Goal: Complete application form

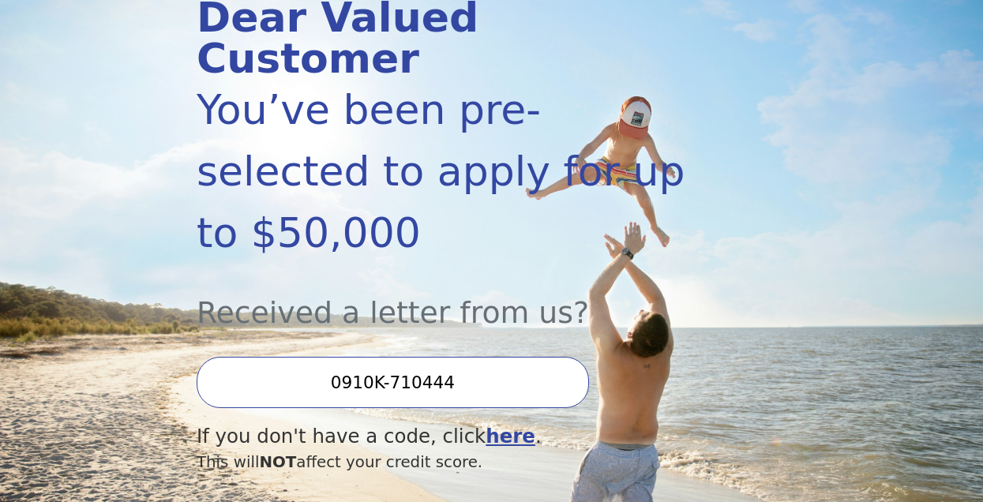
scroll to position [219, 0]
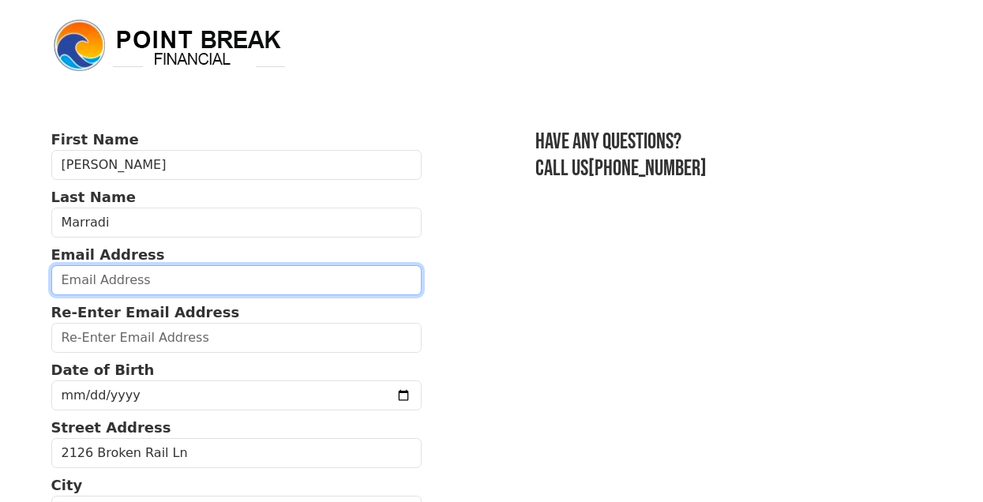
click at [195, 280] on input "email" at bounding box center [236, 280] width 371 height 30
type input "[EMAIL_ADDRESS][DOMAIN_NAME]"
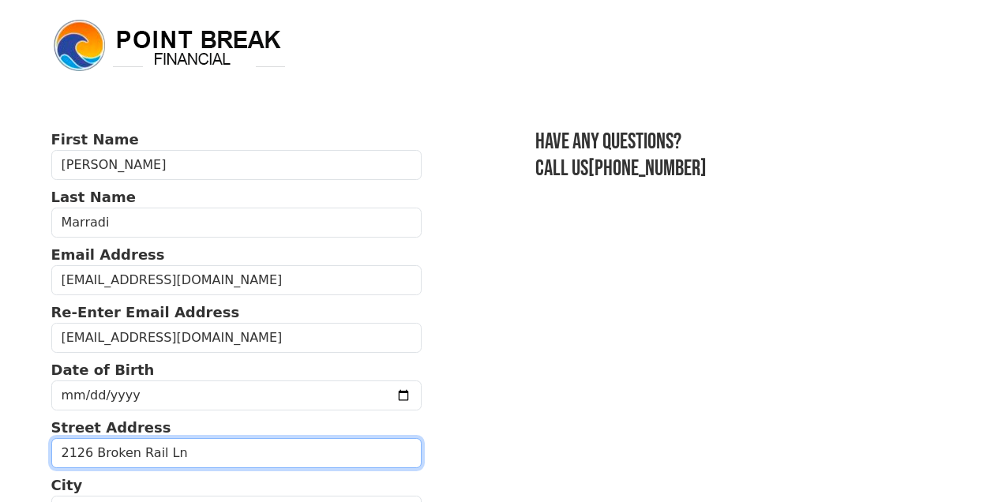
type input "[STREET_ADDRESS]"
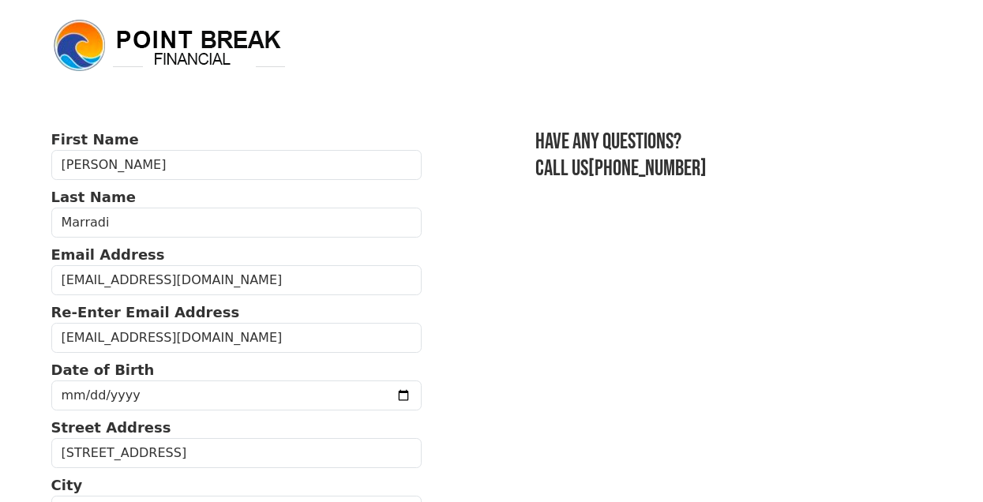
type input "95765"
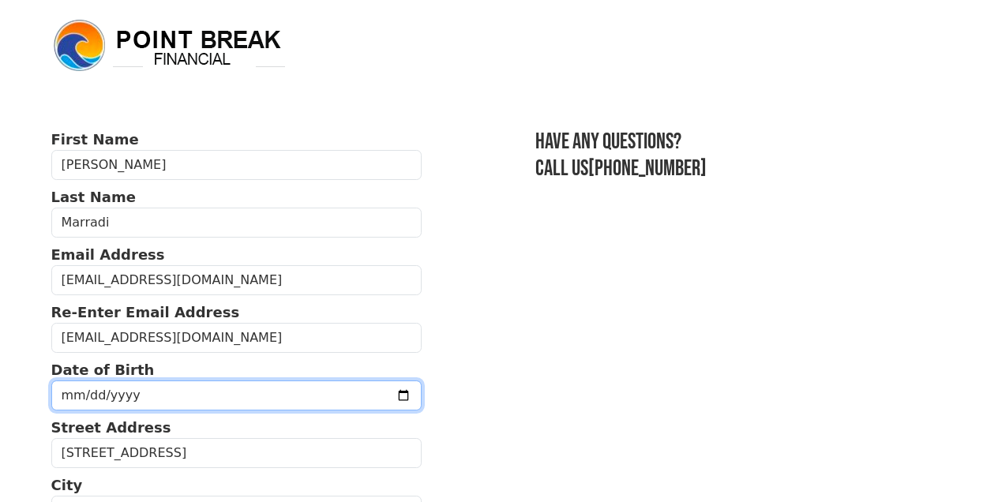
click at [176, 397] on input "date" at bounding box center [236, 396] width 371 height 30
type input "[DATE]"
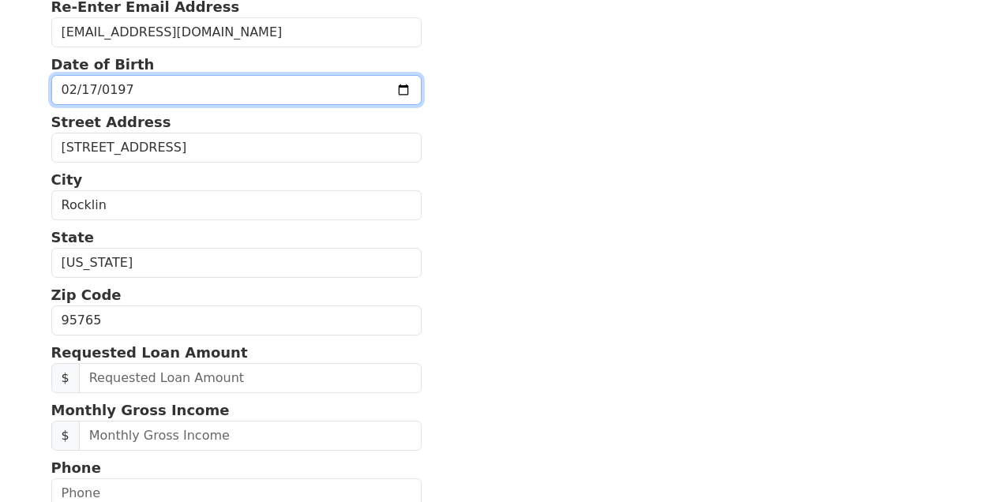
scroll to position [310, 0]
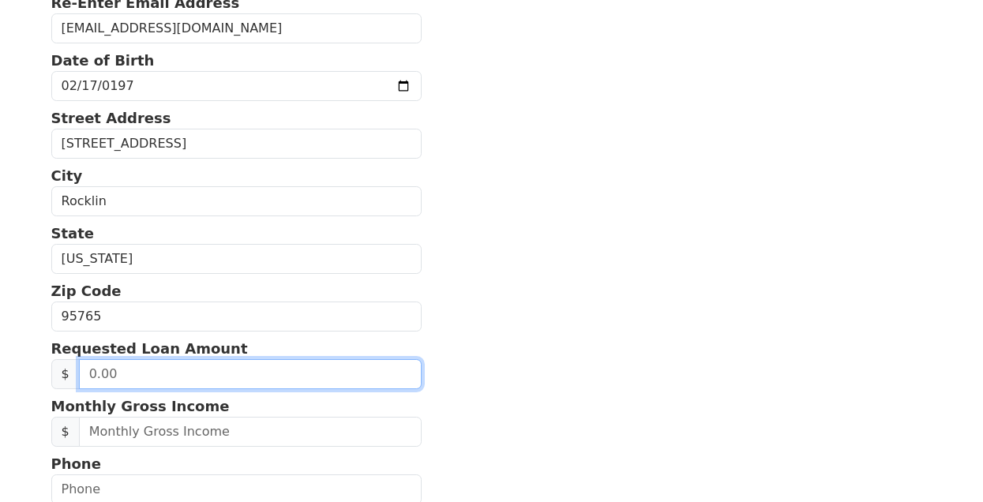
click at [195, 375] on input "text" at bounding box center [250, 374] width 343 height 30
type input "15,000.00"
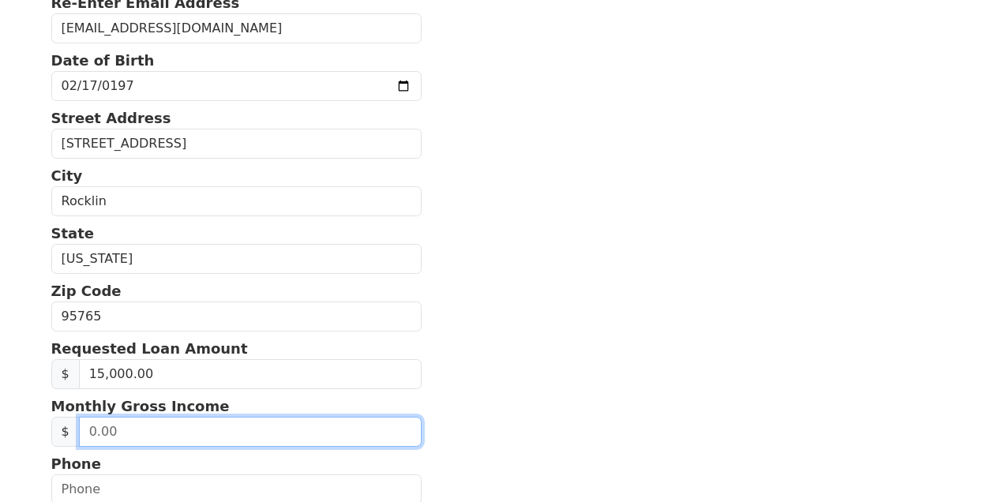
click at [153, 430] on input "text" at bounding box center [250, 432] width 343 height 30
type input "5,000.00"
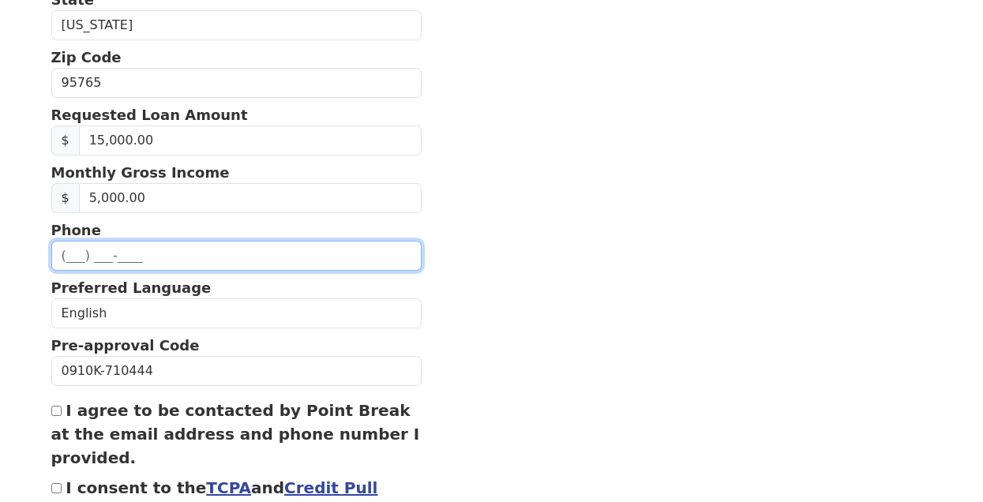
click at [205, 261] on input "text" at bounding box center [236, 256] width 371 height 30
type input "[PHONE_NUMBER]"
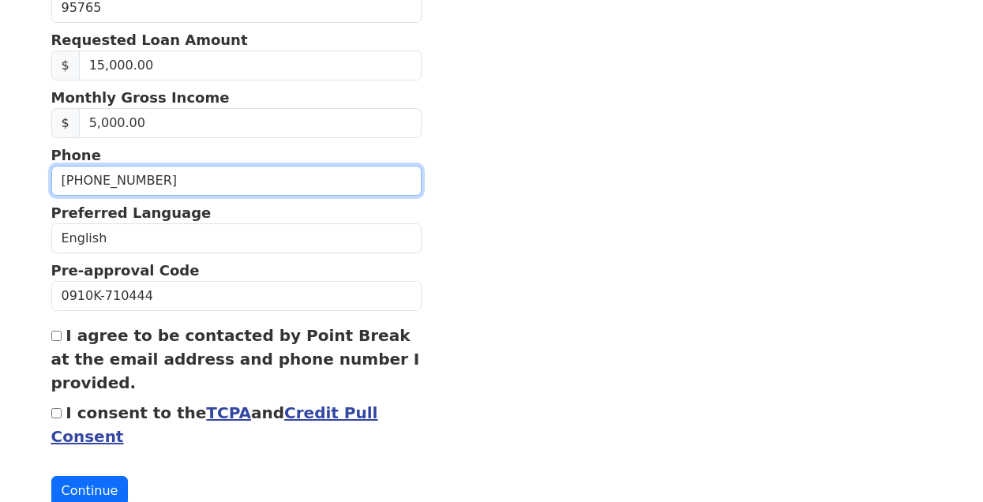
scroll to position [665, 0]
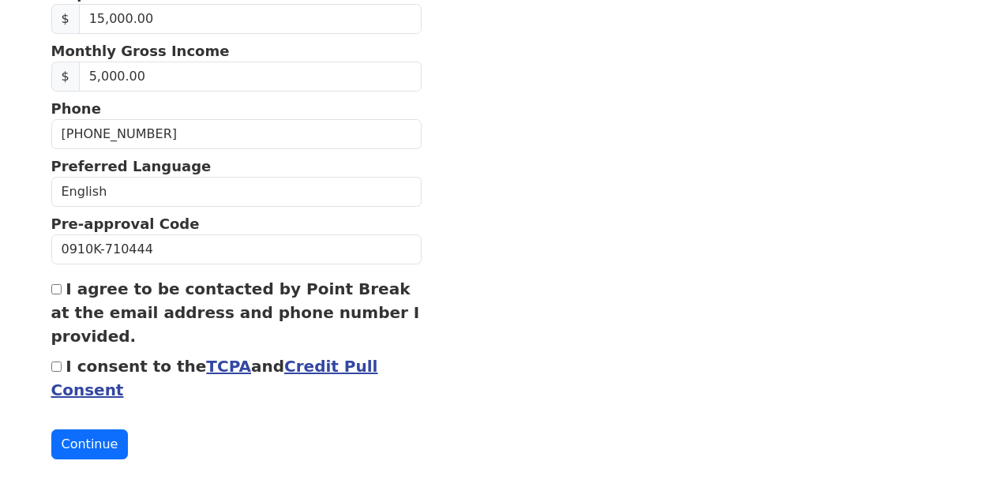
click at [56, 289] on input "I agree to be contacted by Point Break at the email address and phone number I …" at bounding box center [56, 289] width 10 height 10
checkbox input "true"
click at [55, 367] on input "I consent to the TCPA and Credit Pull Consent" at bounding box center [56, 367] width 10 height 10
checkbox input "true"
click at [76, 447] on button "Continue" at bounding box center [89, 445] width 77 height 30
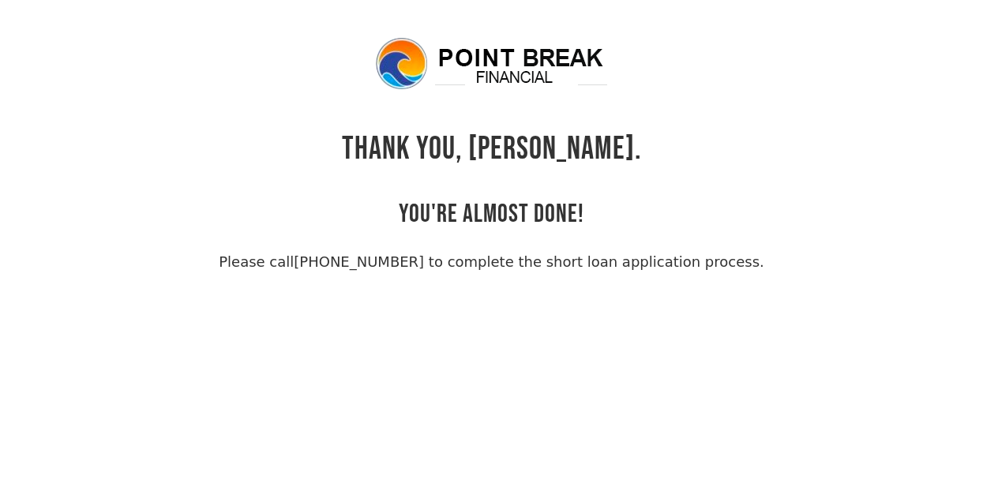
scroll to position [2, 0]
